Goal: Information Seeking & Learning: Find specific page/section

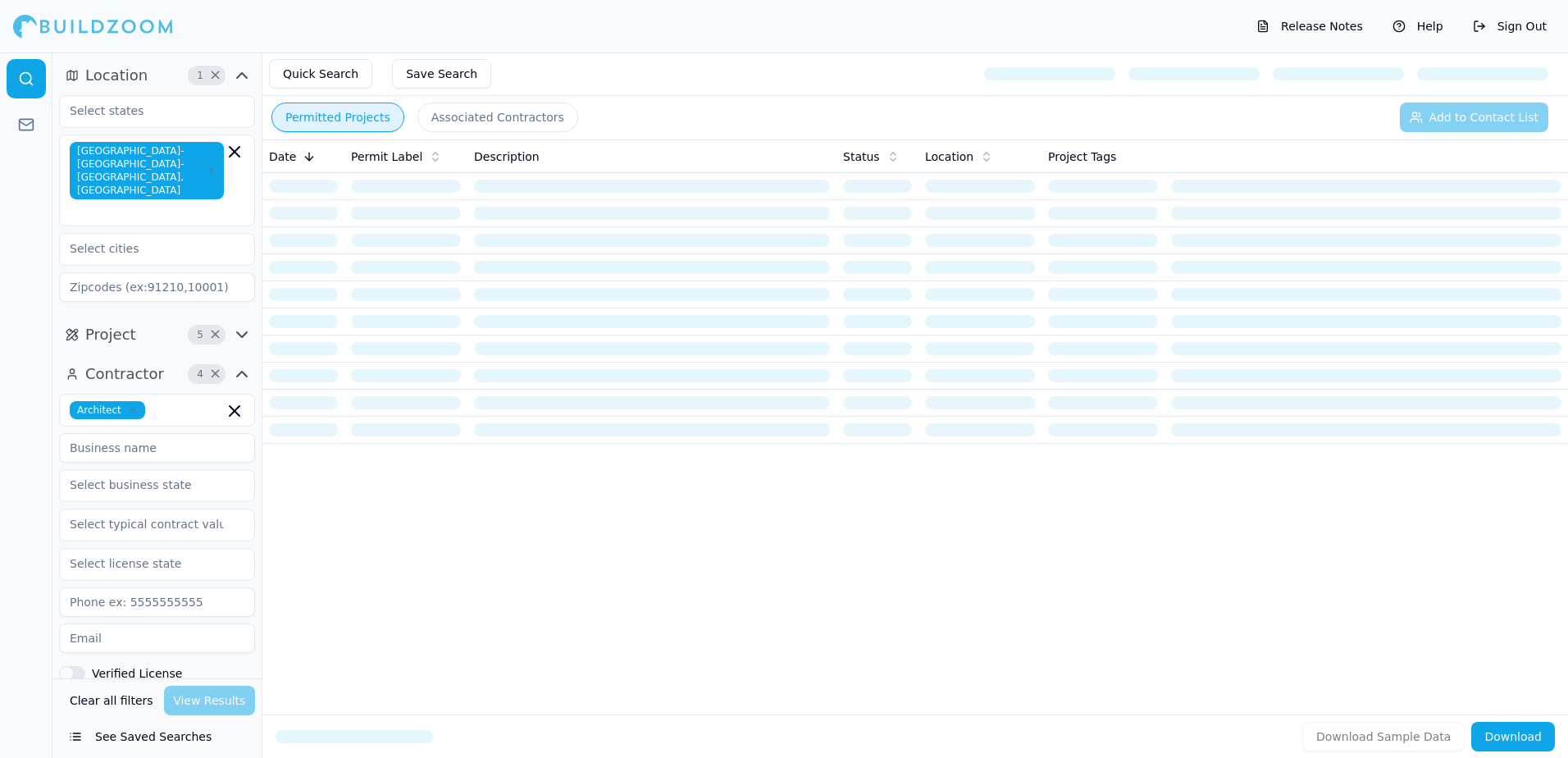
click at [323, 114] on button "Permitted Projects" at bounding box center [337, 116] width 132 height 29
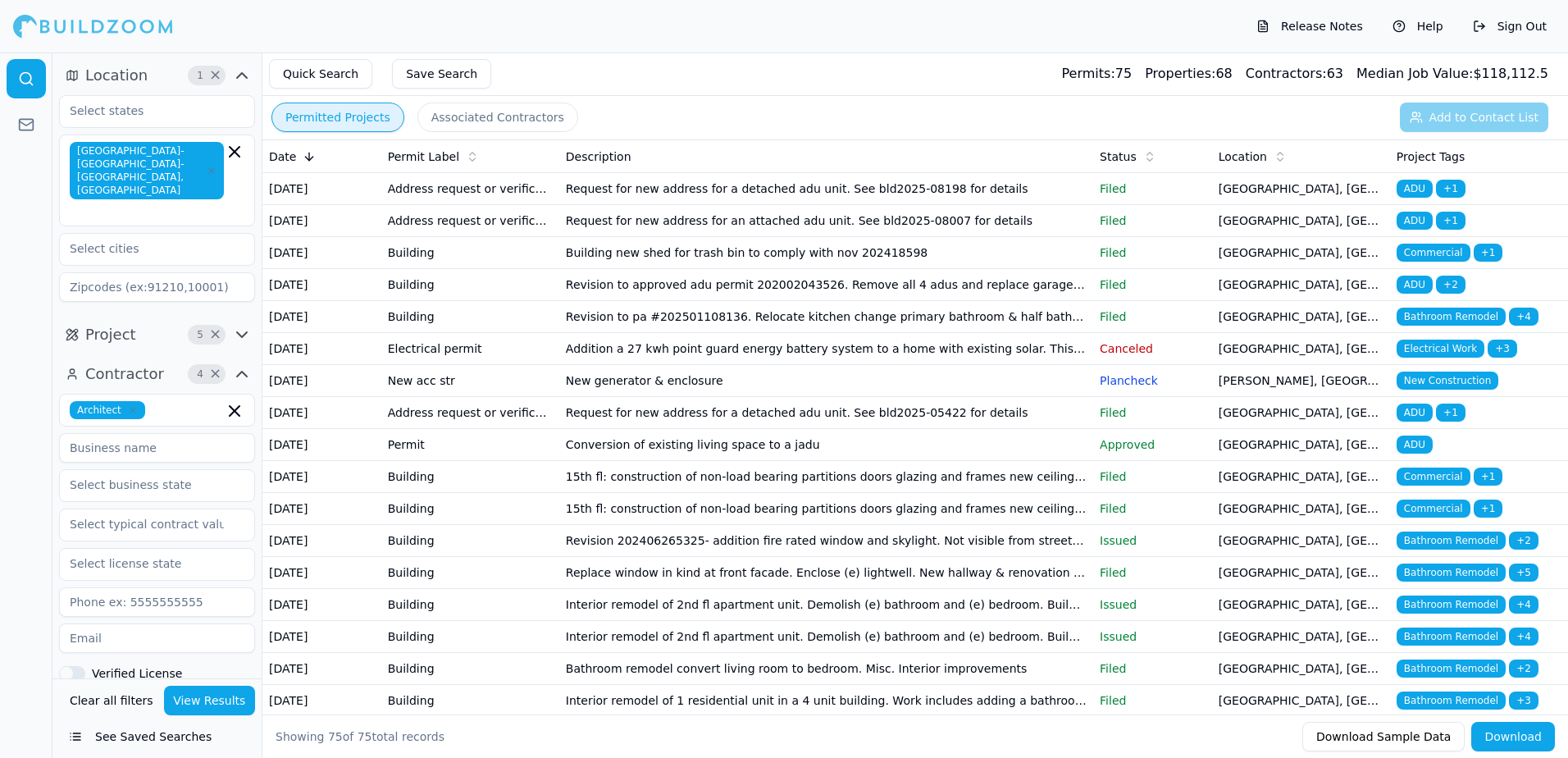
click at [146, 740] on button "See Saved Searches" at bounding box center [157, 736] width 196 height 29
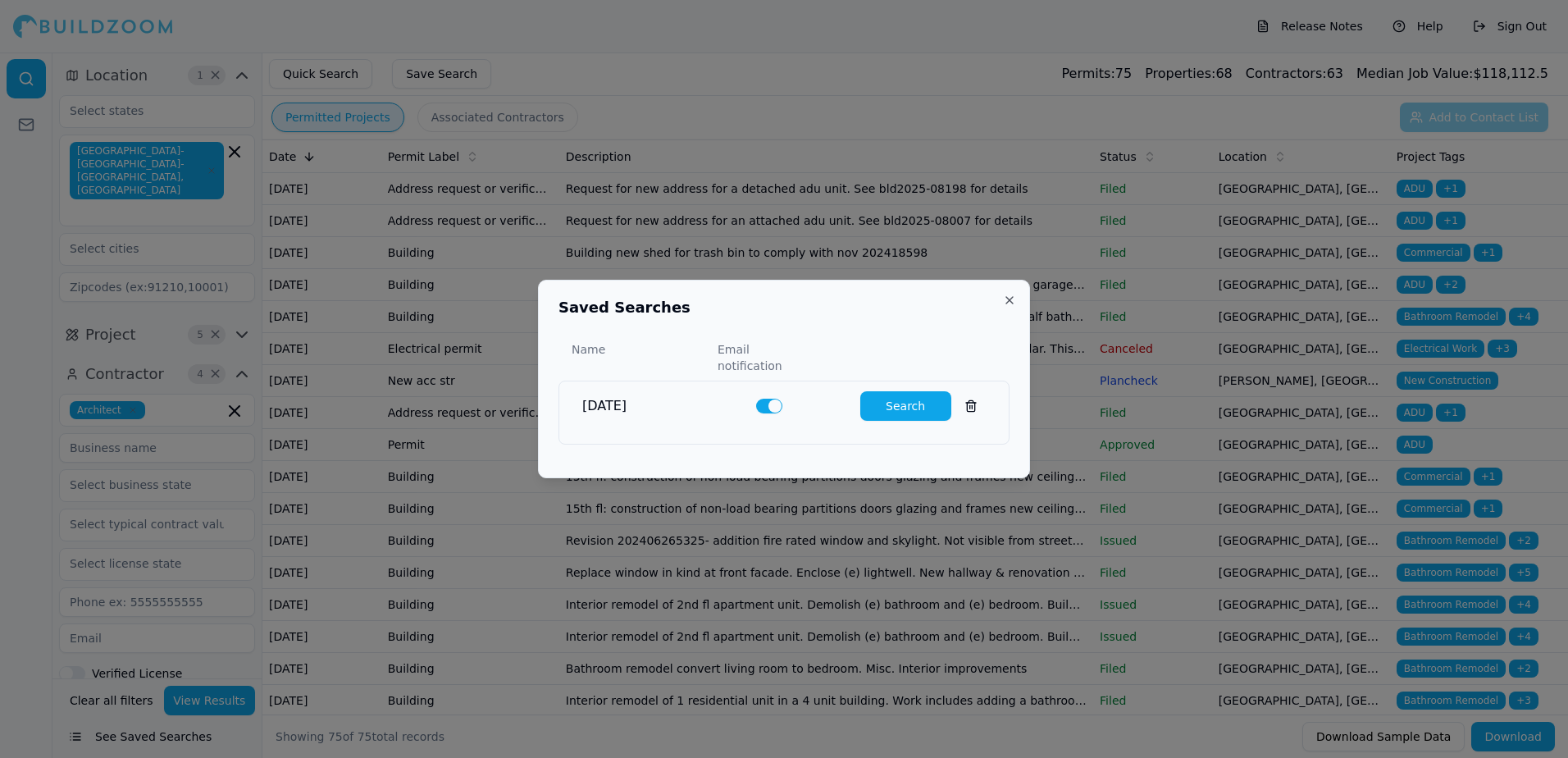
click at [890, 394] on button "Search" at bounding box center [905, 406] width 91 height 29
